Goal: Task Accomplishment & Management: Use online tool/utility

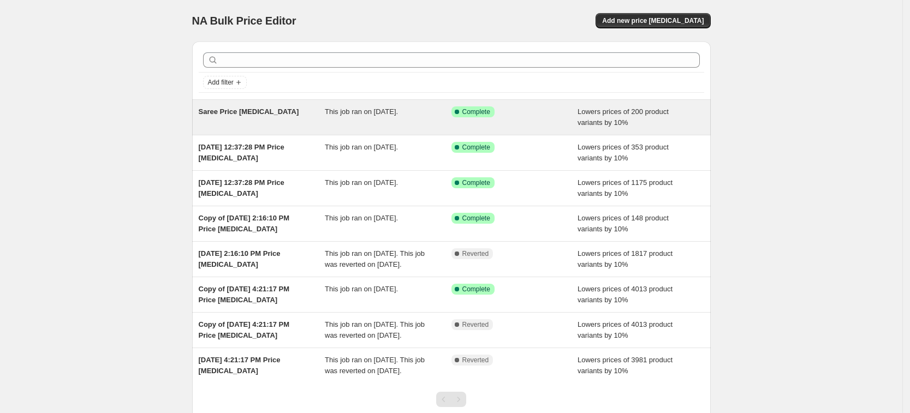
click at [378, 117] on div "This job ran on [DATE]." at bounding box center [388, 117] width 127 height 22
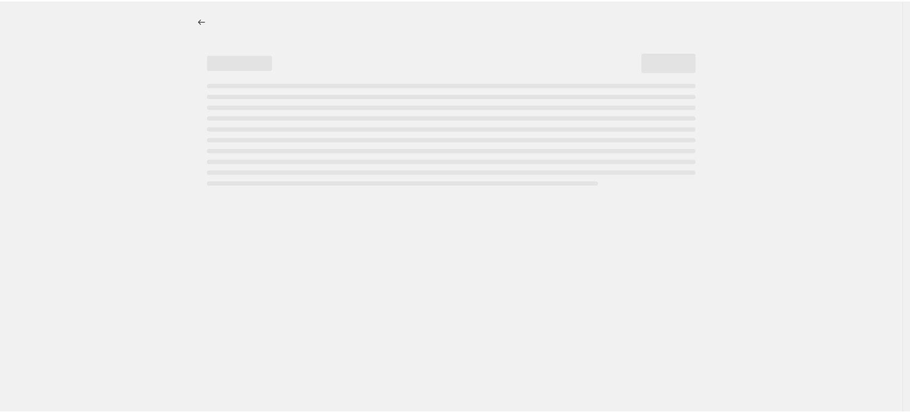
select select "percentage"
select select "collection"
select select "tag"
select select "not_equal"
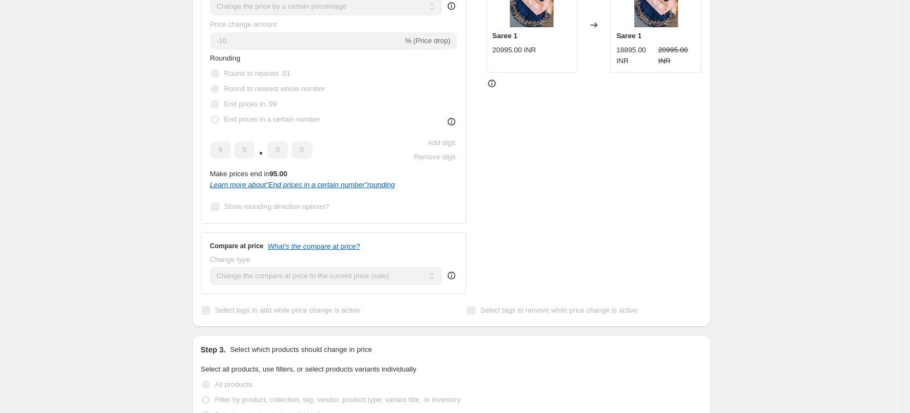
scroll to position [68, 0]
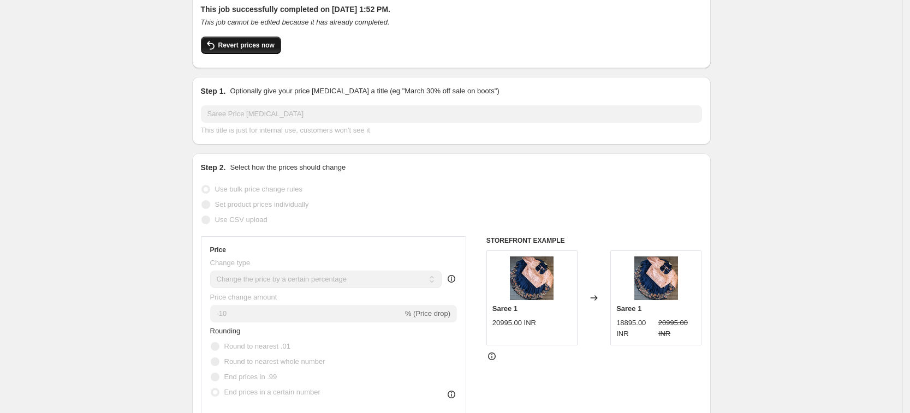
click at [261, 44] on span "Revert prices now" at bounding box center [246, 45] width 56 height 9
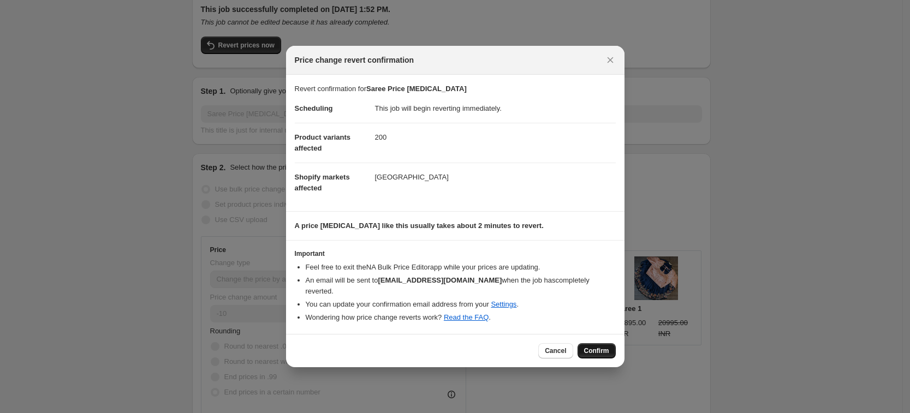
click at [602, 347] on span "Confirm" at bounding box center [596, 351] width 25 height 9
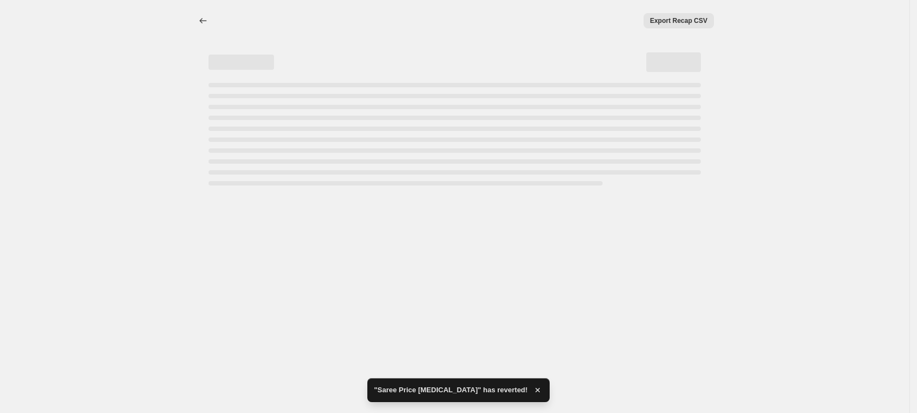
select select "percentage"
select select "collection"
select select "tag"
select select "not_equal"
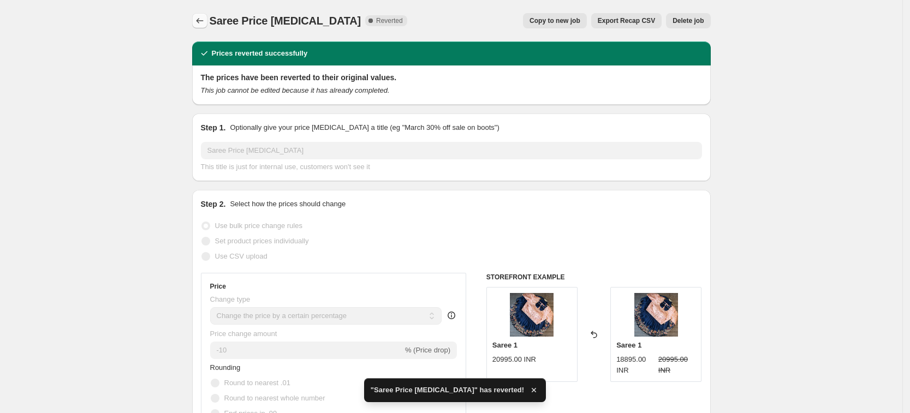
click at [204, 17] on icon "Price change jobs" at bounding box center [199, 20] width 11 height 11
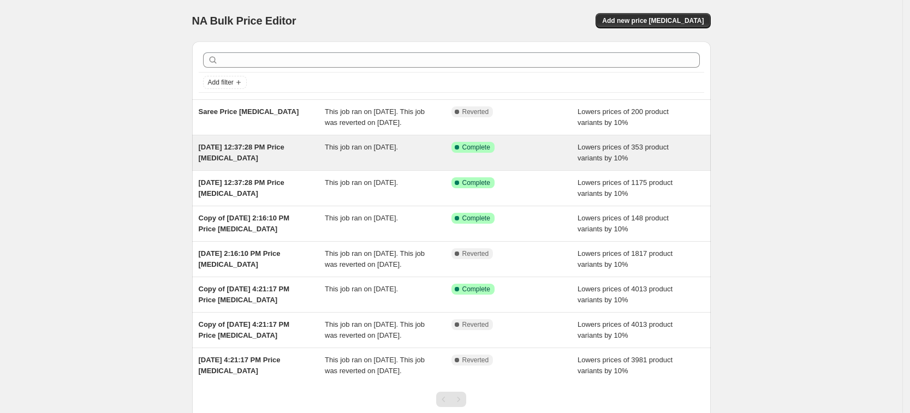
click at [378, 164] on div "This job ran on [DATE]." at bounding box center [388, 153] width 127 height 22
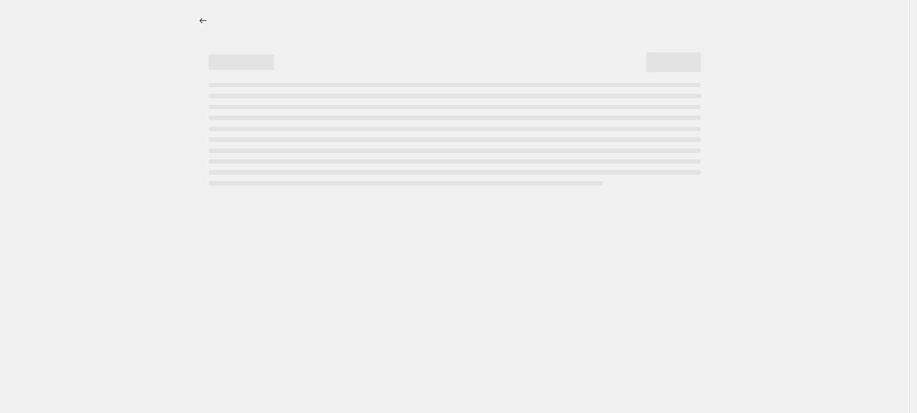
select select "percentage"
select select "collection"
select select "tag"
select select "not_equal"
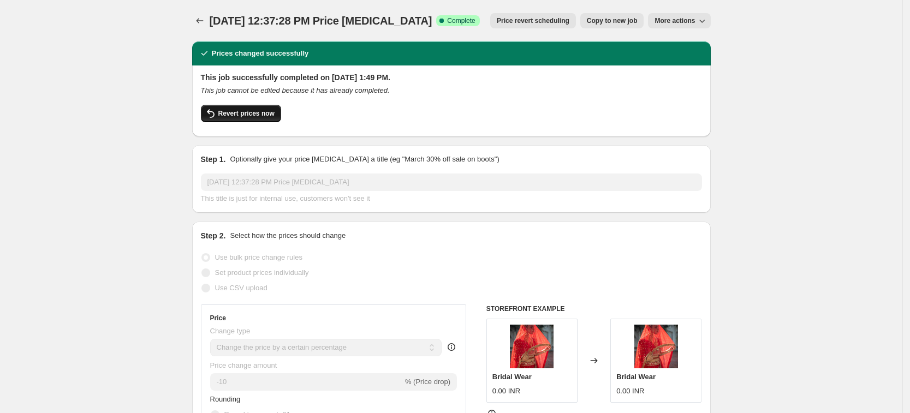
click at [246, 116] on span "Revert prices now" at bounding box center [246, 113] width 56 height 9
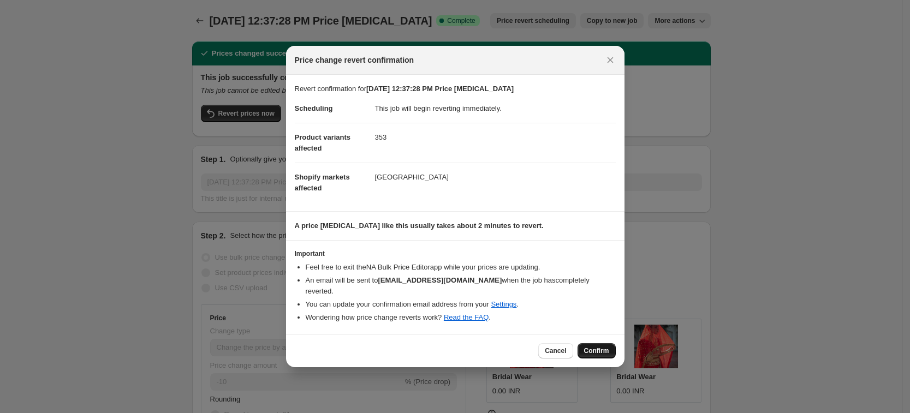
click at [593, 347] on span "Confirm" at bounding box center [596, 351] width 25 height 9
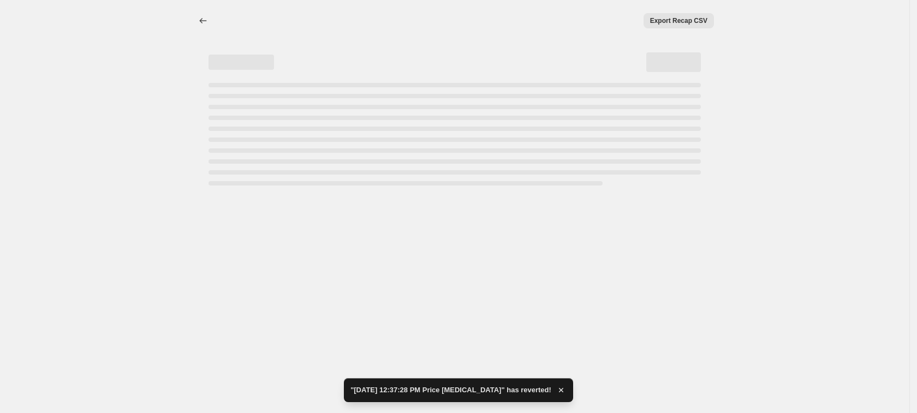
select select "percentage"
select select "collection"
select select "tag"
select select "not_equal"
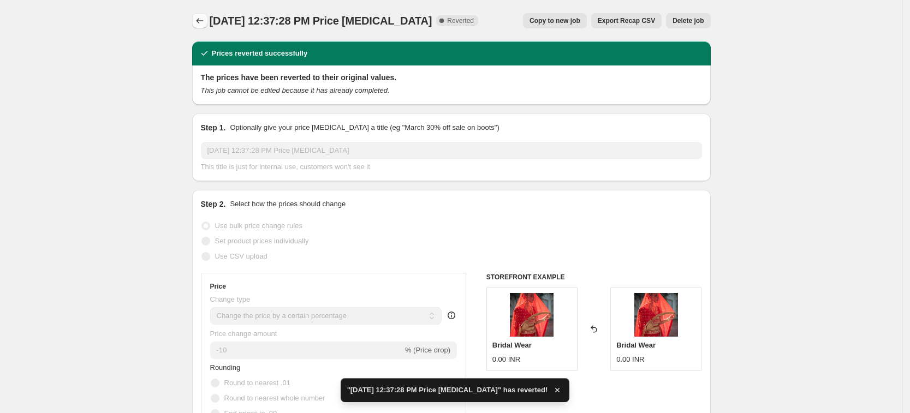
click at [205, 17] on icon "Price change jobs" at bounding box center [199, 20] width 11 height 11
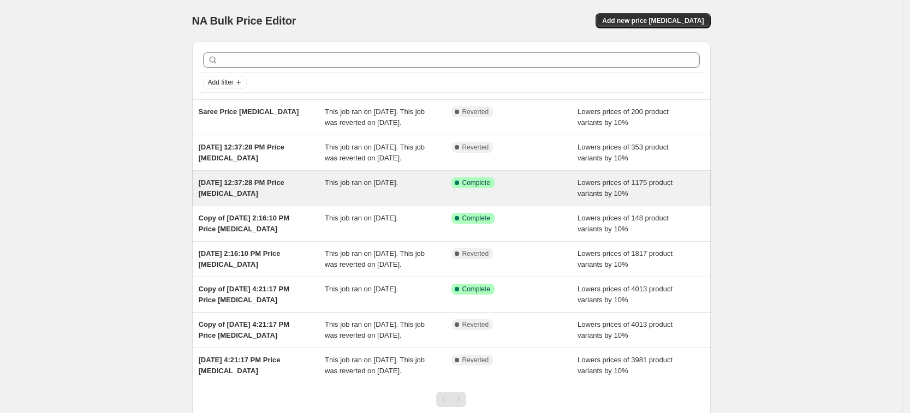
click at [388, 199] on div "This job ran on [DATE]." at bounding box center [388, 188] width 127 height 22
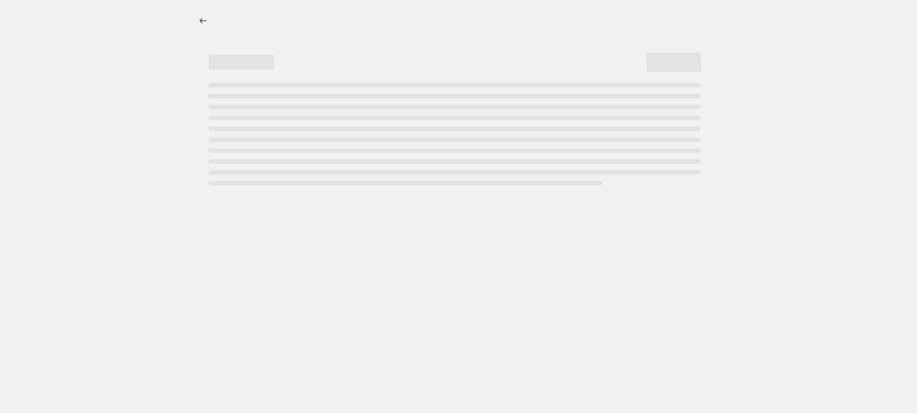
select select "percentage"
select select "collection"
select select "tag"
select select "not_equal"
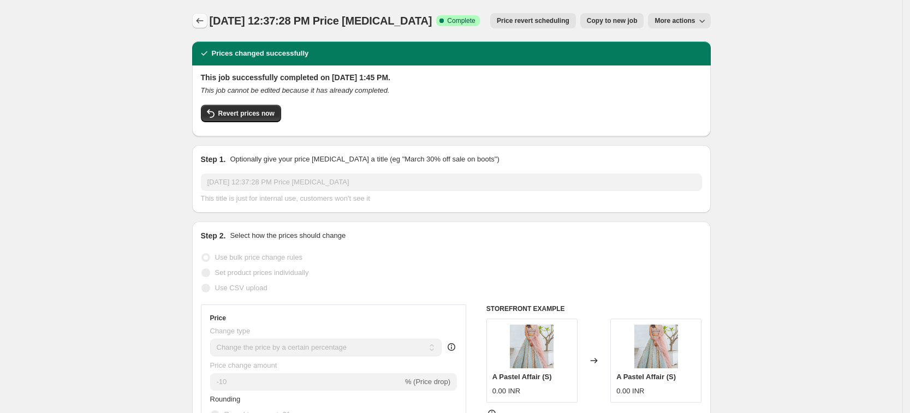
click at [204, 19] on icon "Price change jobs" at bounding box center [199, 20] width 11 height 11
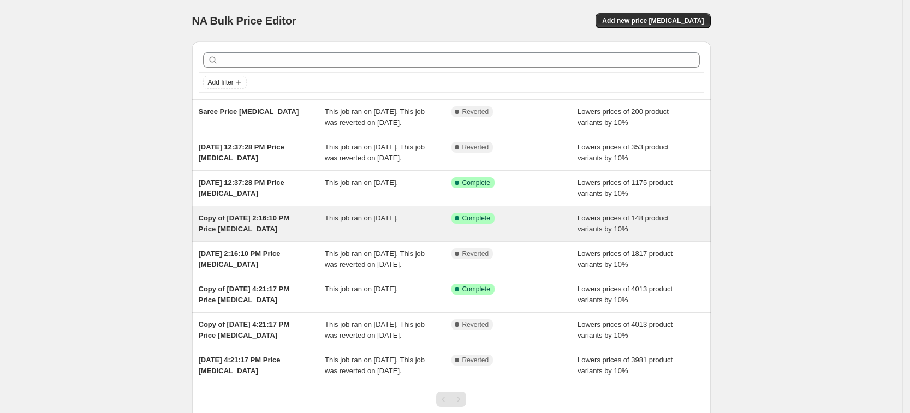
click at [398, 222] on span "This job ran on [DATE]." at bounding box center [361, 218] width 73 height 8
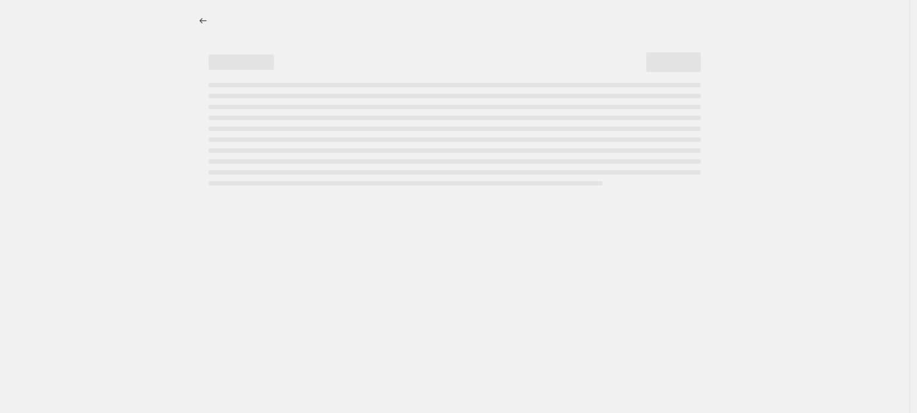
select select "percentage"
select select "tag"
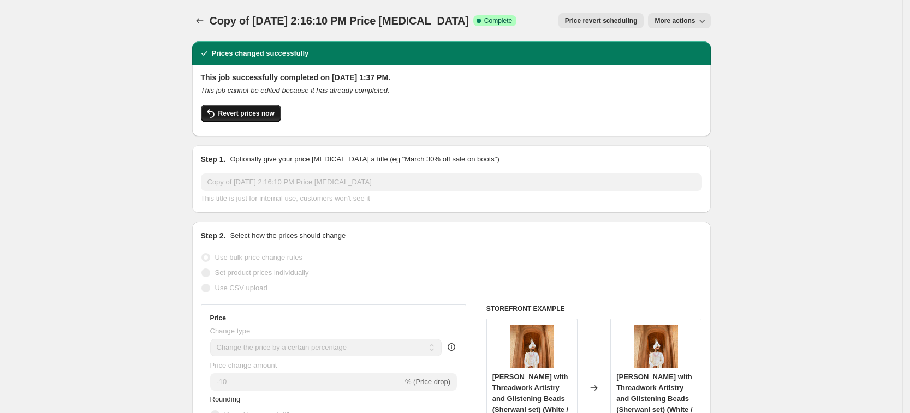
click at [248, 114] on span "Revert prices now" at bounding box center [246, 113] width 56 height 9
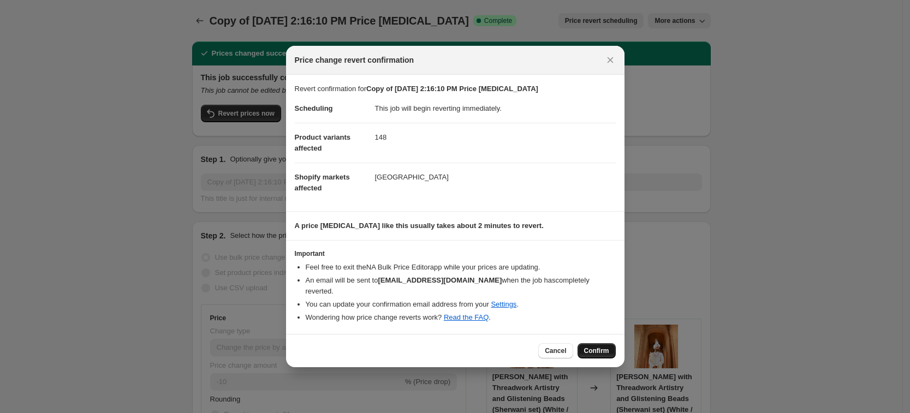
click at [596, 347] on span "Confirm" at bounding box center [596, 351] width 25 height 9
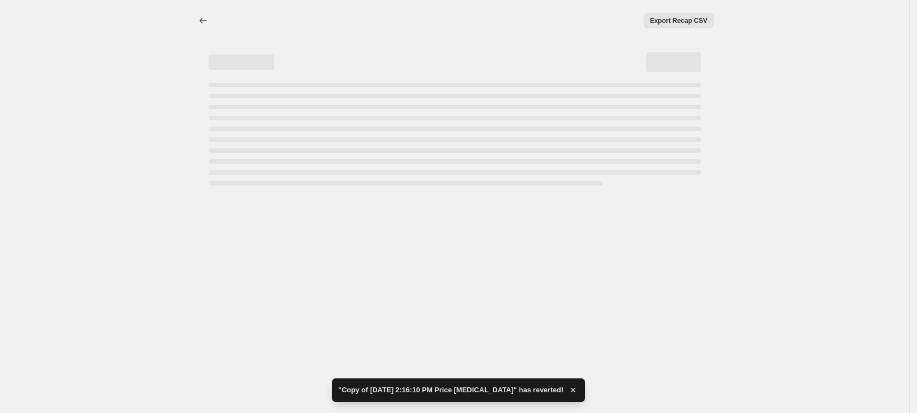
select select "percentage"
select select "tag"
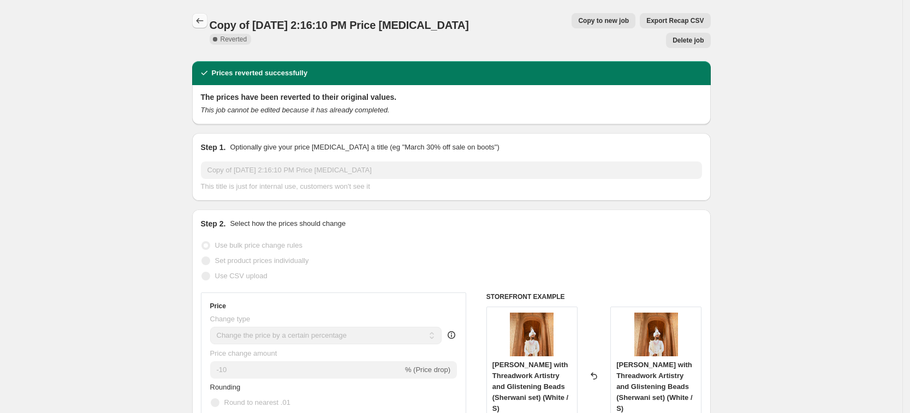
click at [203, 17] on icon "Price change jobs" at bounding box center [199, 20] width 11 height 11
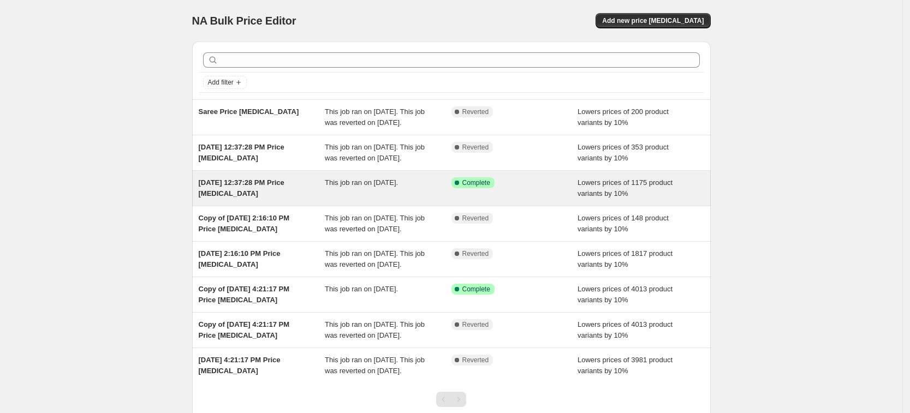
click at [372, 187] on span "This job ran on [DATE]." at bounding box center [361, 183] width 73 height 8
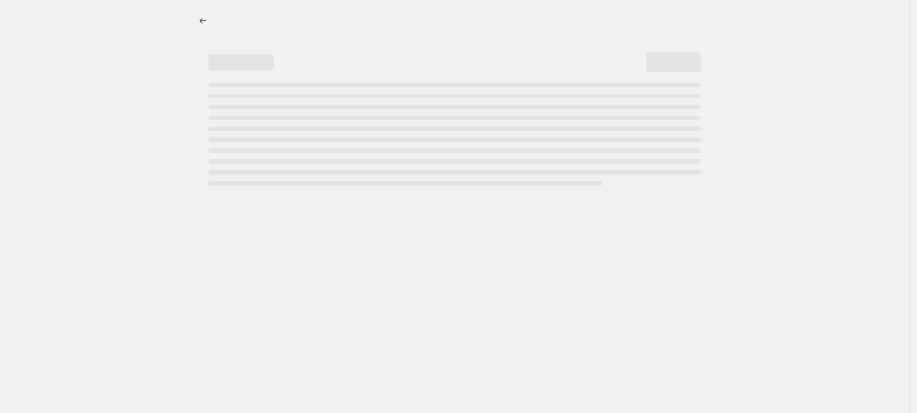
select select "percentage"
select select "collection"
select select "tag"
select select "not_equal"
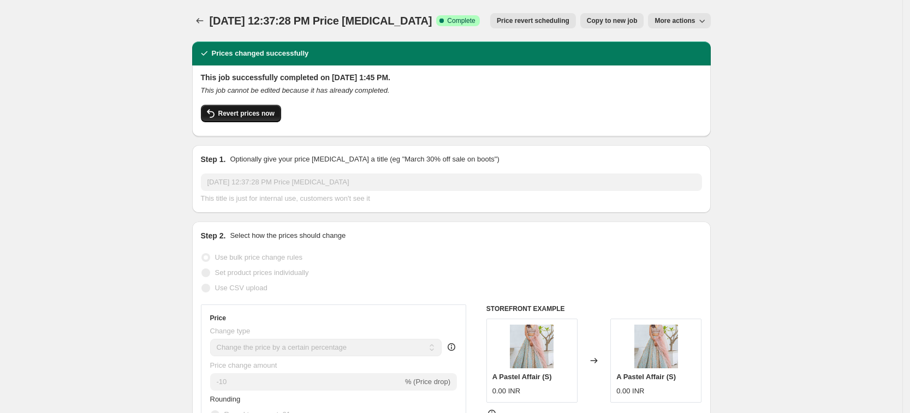
click at [252, 112] on span "Revert prices now" at bounding box center [246, 113] width 56 height 9
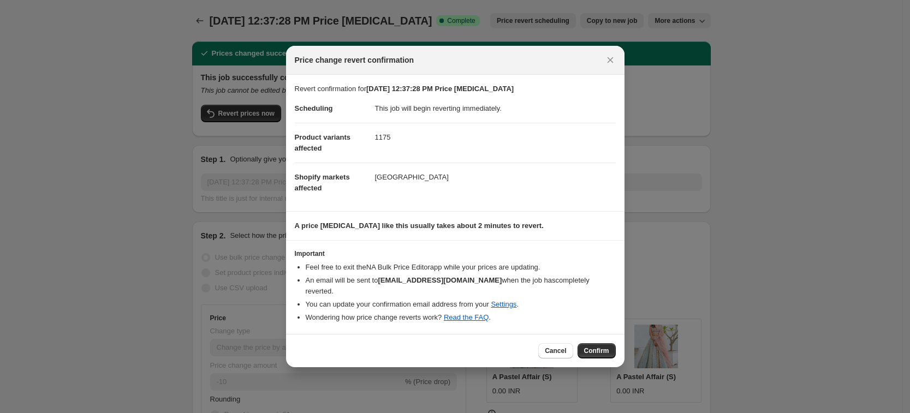
click at [597, 347] on span "Confirm" at bounding box center [596, 351] width 25 height 9
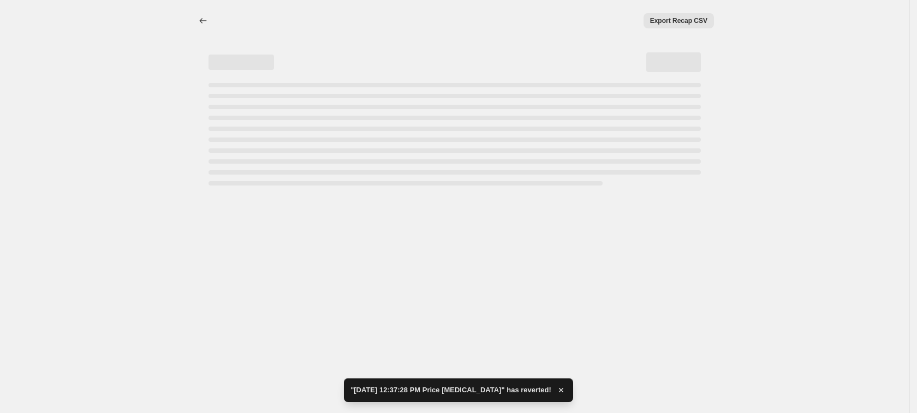
select select "percentage"
select select "collection"
select select "tag"
select select "not_equal"
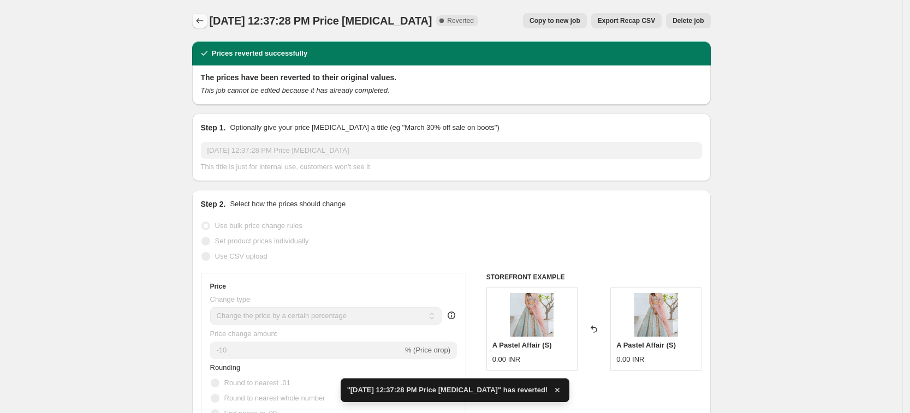
click at [202, 23] on icon "Price change jobs" at bounding box center [199, 20] width 11 height 11
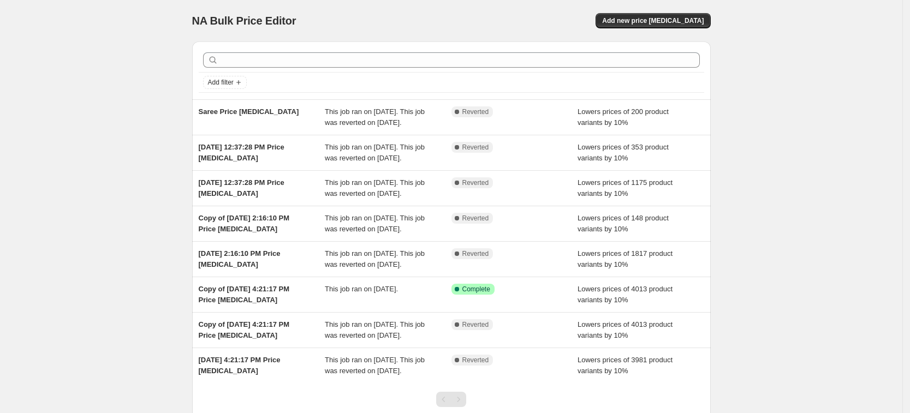
scroll to position [155, 0]
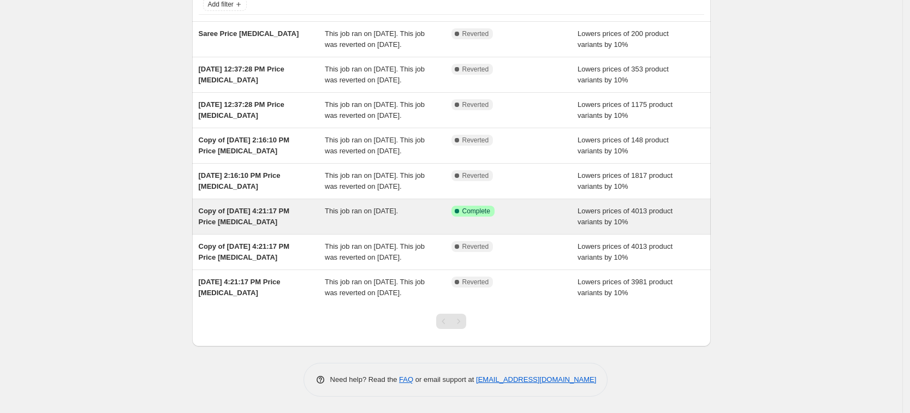
click at [367, 207] on span "This job ran on [DATE]." at bounding box center [361, 211] width 73 height 8
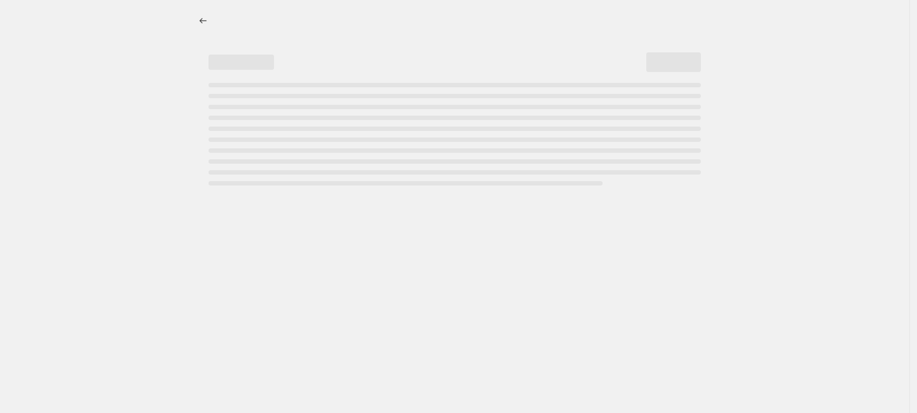
select select "percentage"
select select "tag"
select select "not_equal"
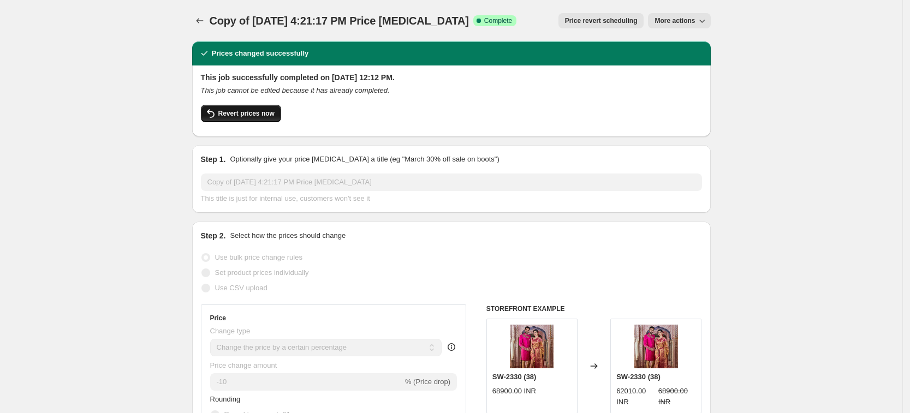
click at [230, 113] on span "Revert prices now" at bounding box center [246, 113] width 56 height 9
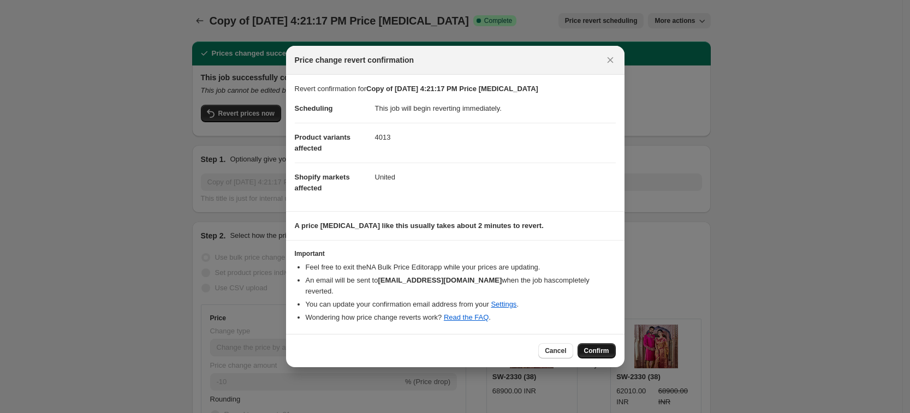
click at [602, 347] on span "Confirm" at bounding box center [596, 351] width 25 height 9
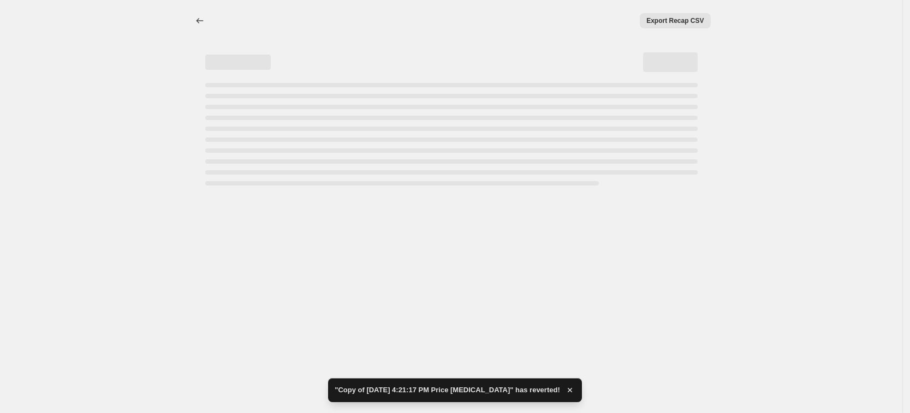
select select "percentage"
select select "tag"
select select "not_equal"
